Goal: Information Seeking & Learning: Check status

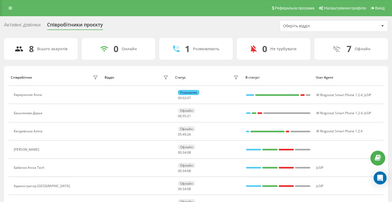
click at [13, 26] on div "Активні дзвінки" at bounding box center [22, 26] width 36 height 8
click at [9, 9] on icon at bounding box center [10, 8] width 3 height 4
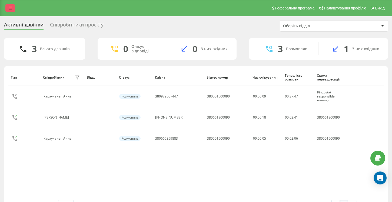
click at [10, 9] on icon at bounding box center [10, 8] width 3 height 4
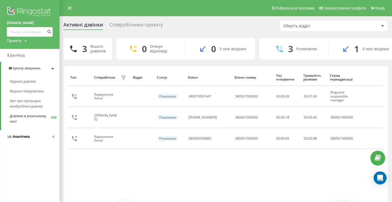
click at [54, 136] on link "Аналiтика" at bounding box center [29, 136] width 59 height 13
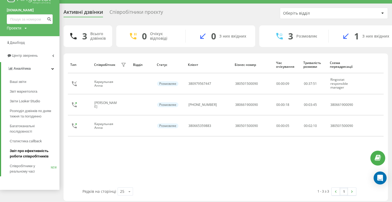
scroll to position [16, 0]
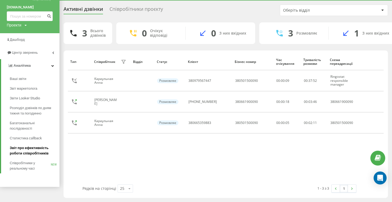
click at [29, 148] on span "Звіт про ефективність роботи співробітників" at bounding box center [33, 150] width 47 height 11
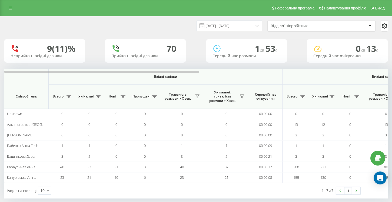
scroll to position [7, 0]
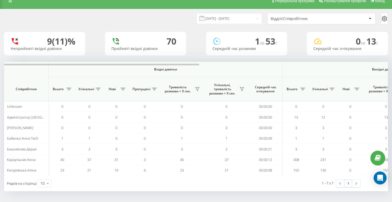
click at [317, 19] on div "Відділ/Співробітник" at bounding box center [302, 18] width 65 height 5
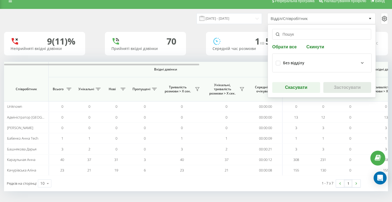
click at [288, 35] on input "text" at bounding box center [321, 34] width 99 height 11
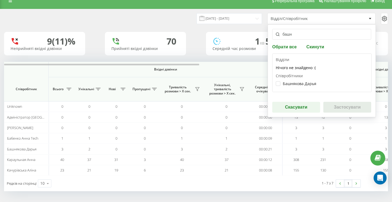
type input "башн"
click at [312, 86] on div "Башнякова Дарья" at bounding box center [322, 84] width 92 height 10
click at [304, 82] on label "Башнякова Дарья" at bounding box center [296, 83] width 41 height 5
checkbox input "true"
click at [348, 106] on button "Застосувати" at bounding box center [347, 107] width 48 height 11
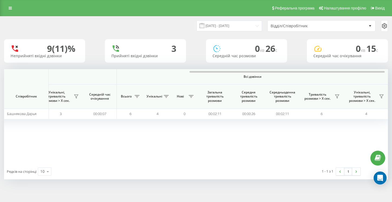
scroll to position [0, 370]
click at [9, 10] on link at bounding box center [10, 8] width 10 height 8
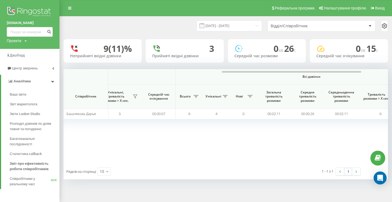
scroll to position [0, 369]
click at [77, 27] on div "19.07.2025 - 19.08.2025 Відділ/Співробітник" at bounding box center [225, 25] width 324 height 11
click at [159, 161] on div "Вхідні дзвінки Вихідні дзвінки Всі дзвінки Співробітник Всього Унікальні Нові П…" at bounding box center [225, 116] width 324 height 95
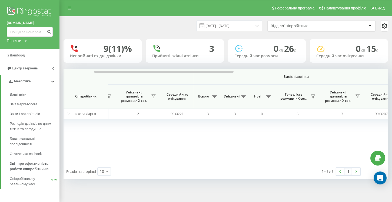
scroll to position [0, 125]
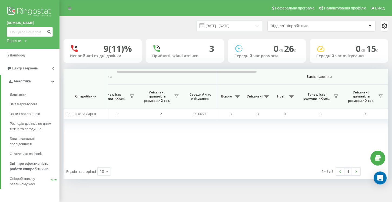
click at [371, 26] on div at bounding box center [370, 26] width 6 height 6
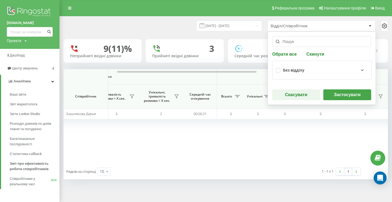
click at [338, 39] on input "text" at bounding box center [321, 41] width 99 height 11
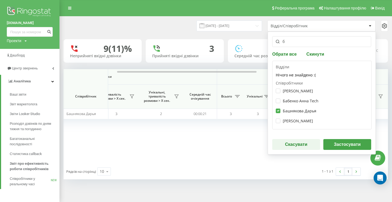
type input "б"
